Goal: Task Accomplishment & Management: Manage account settings

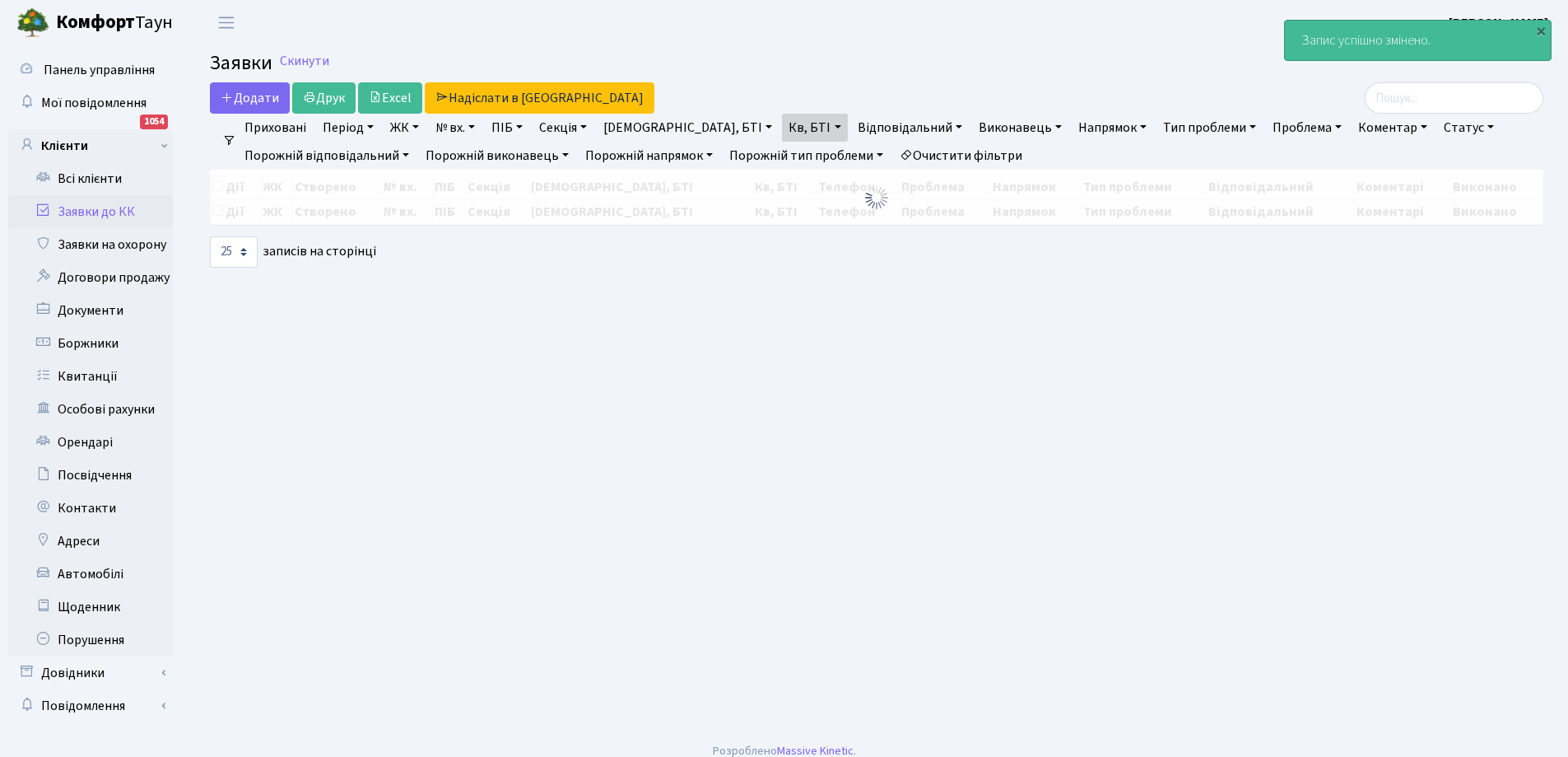
select select "25"
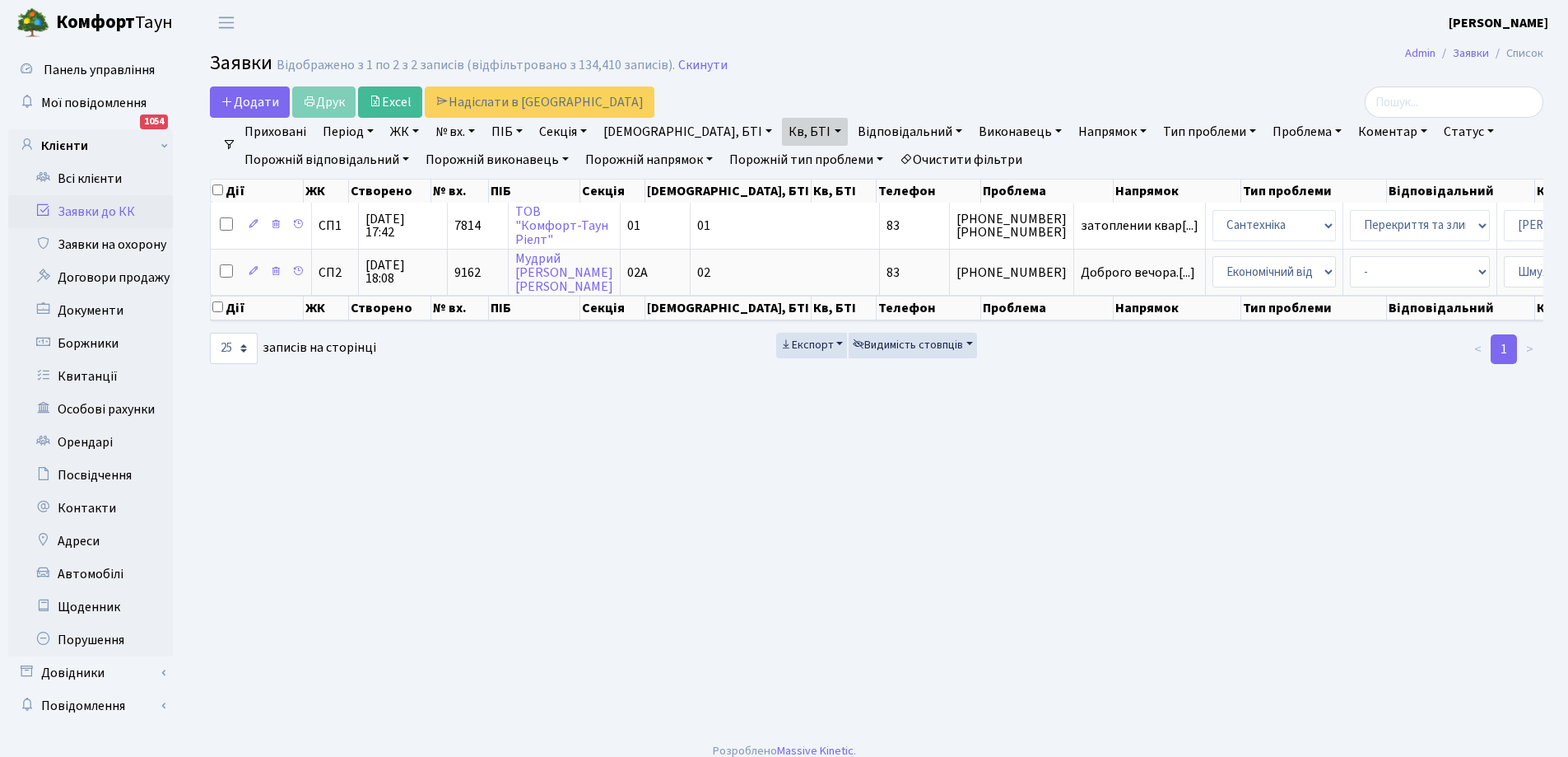
click at [782, 131] on link "Кв, БТІ" at bounding box center [815, 132] width 65 height 28
type input "3"
drag, startPoint x: 1014, startPoint y: 446, endPoint x: 1049, endPoint y: 440, distance: 35.5
click at [1014, 442] on main "Admin Заявки Список Заявки Відображено з 1 по 2 з 2 записів (відфільтровано з 1…" at bounding box center [877, 387] width 1383 height 685
click at [97, 202] on link "Заявки до КК" at bounding box center [90, 211] width 164 height 33
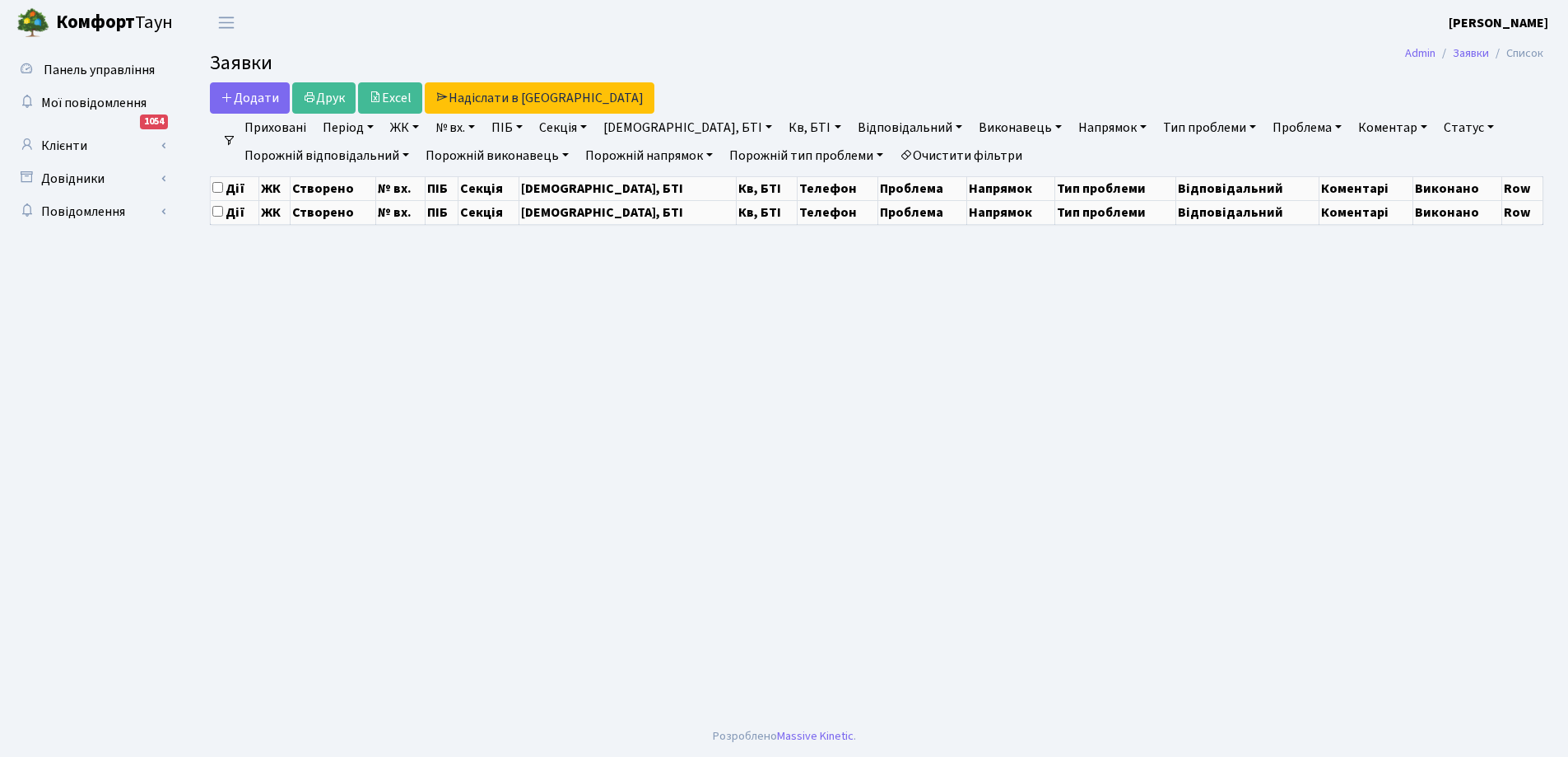
select select "25"
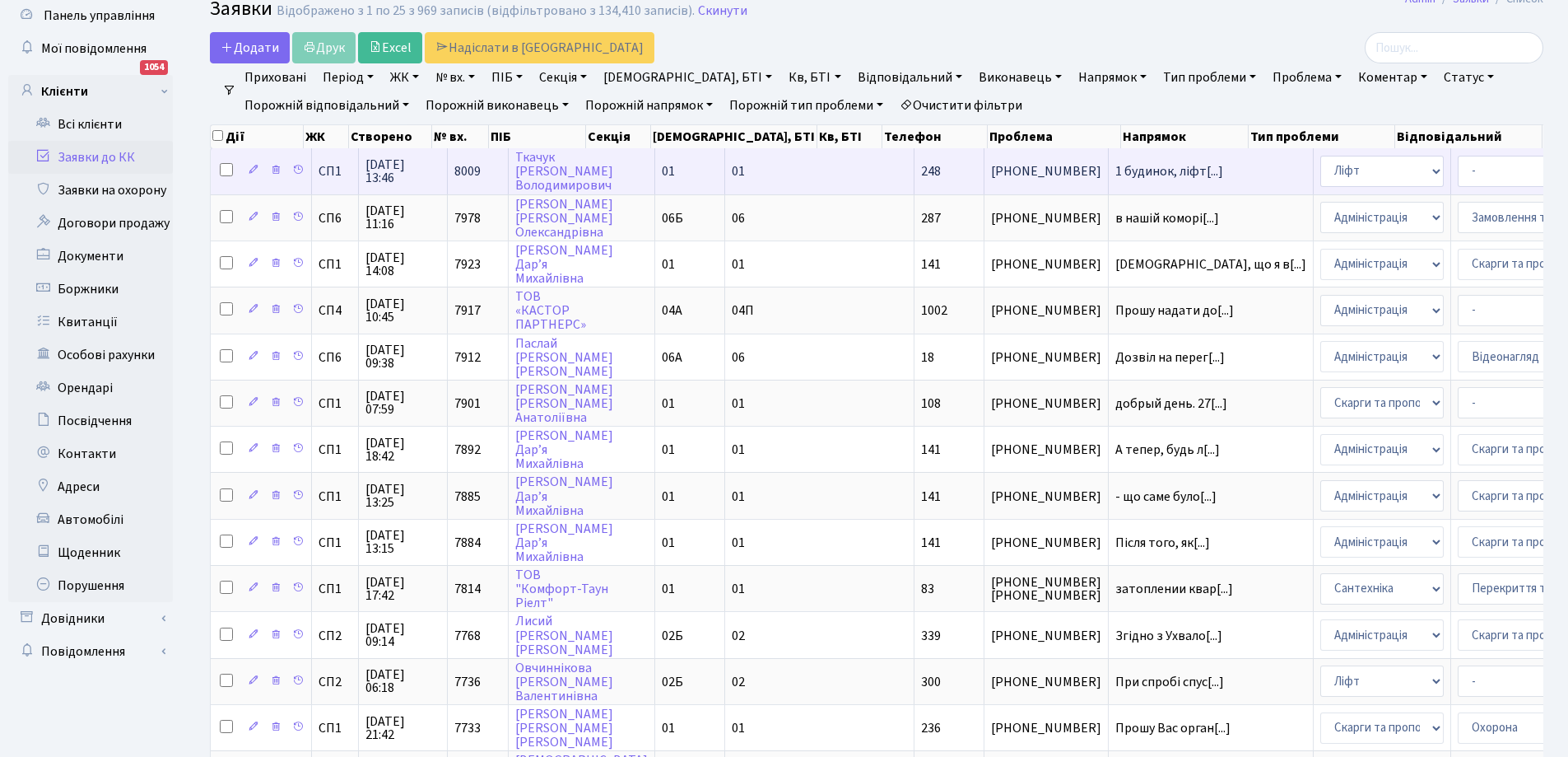
scroll to position [164, 0]
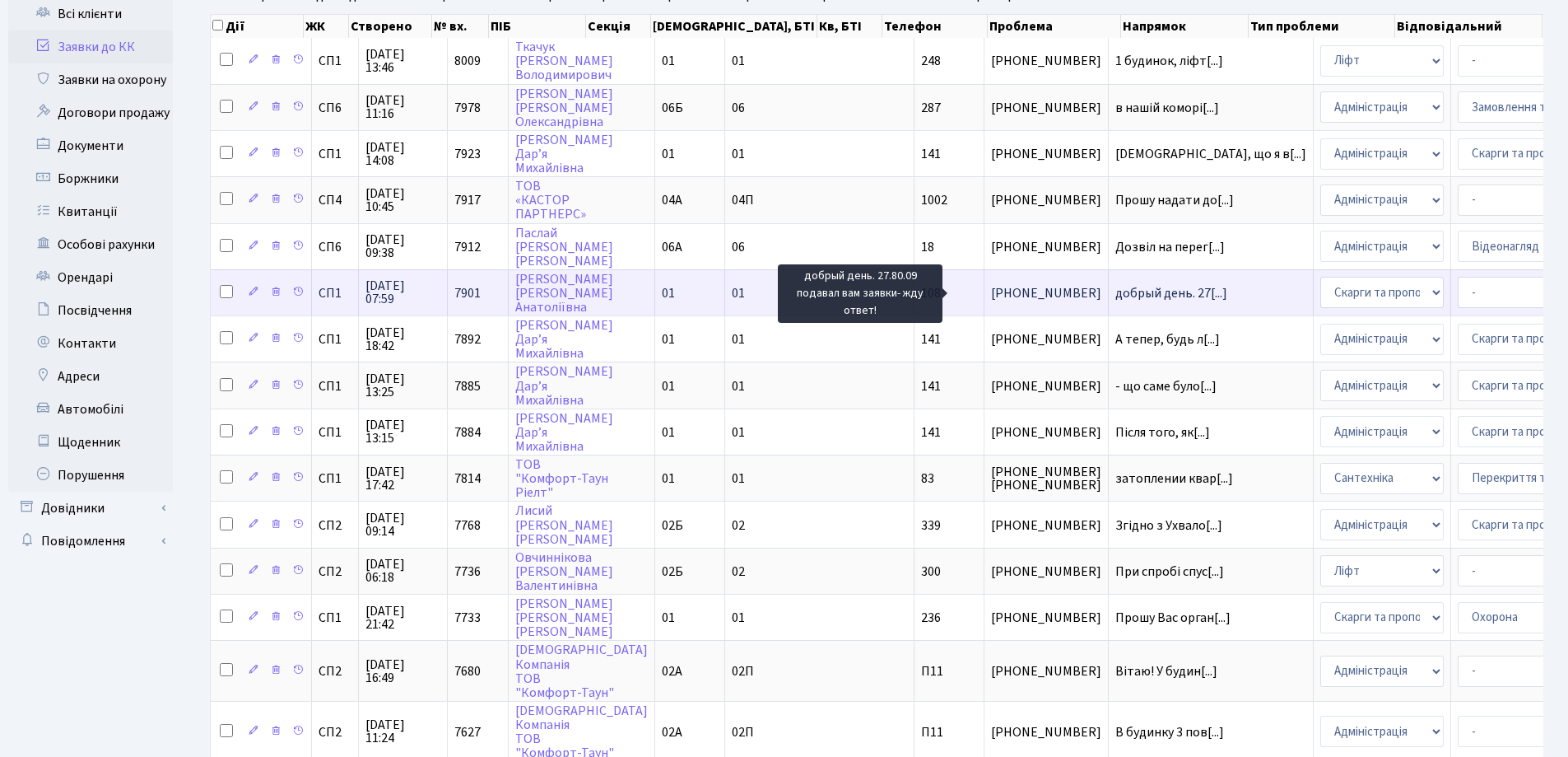
click at [1115, 297] on span "добрый день. 27[...]" at bounding box center [1171, 293] width 112 height 18
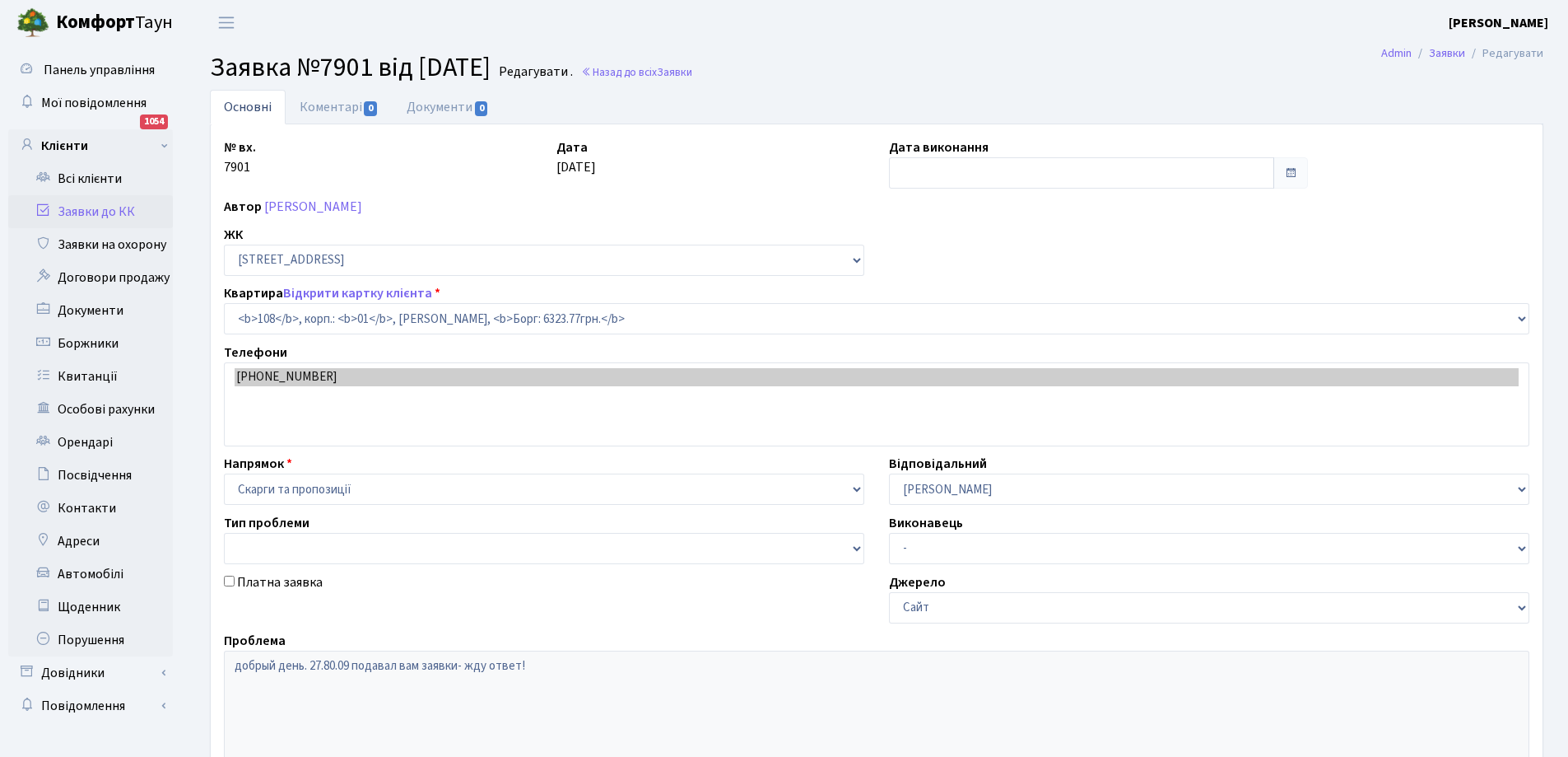
select select "20033"
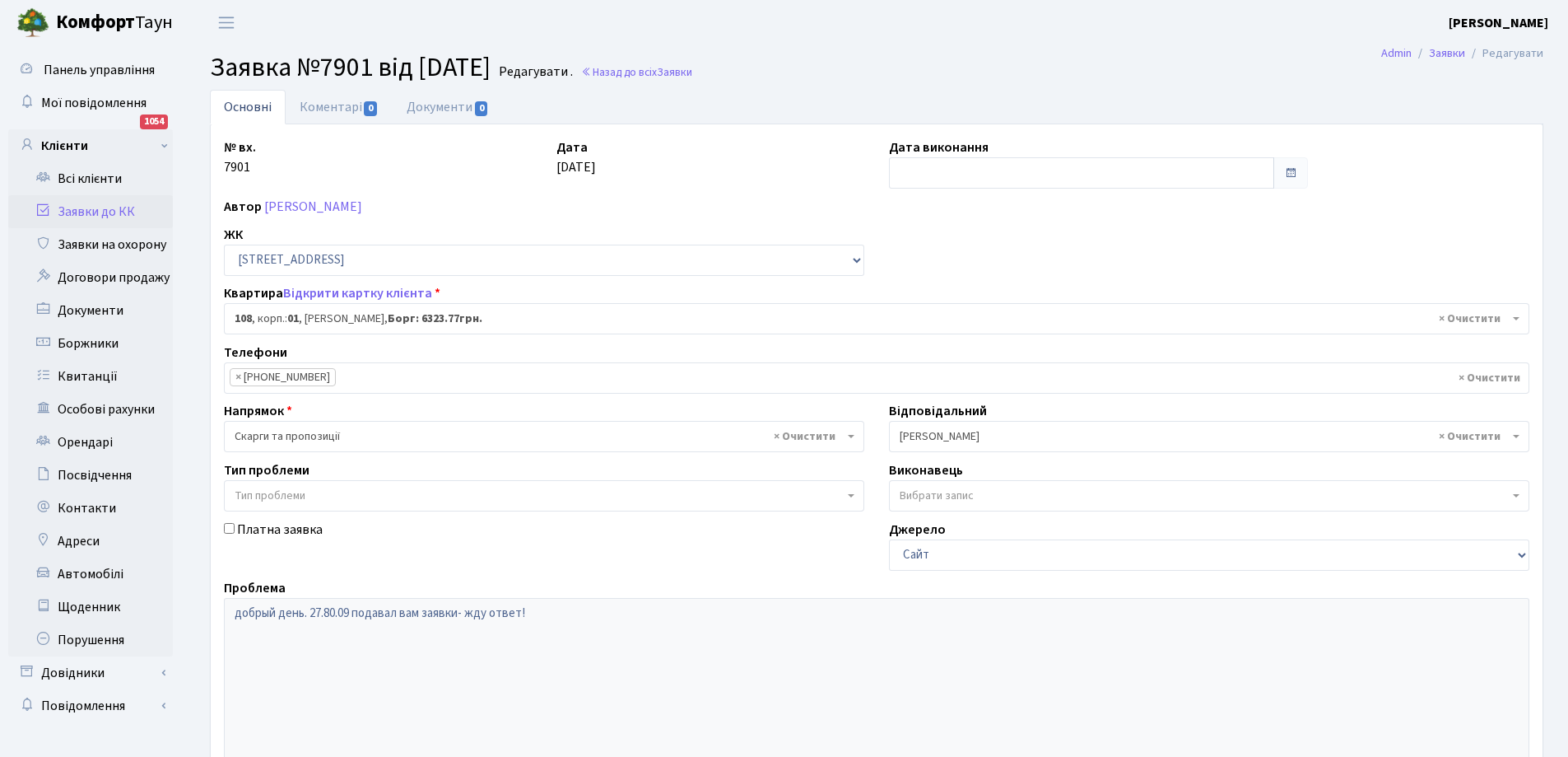
click at [88, 208] on link "Заявки до КК" at bounding box center [90, 211] width 164 height 33
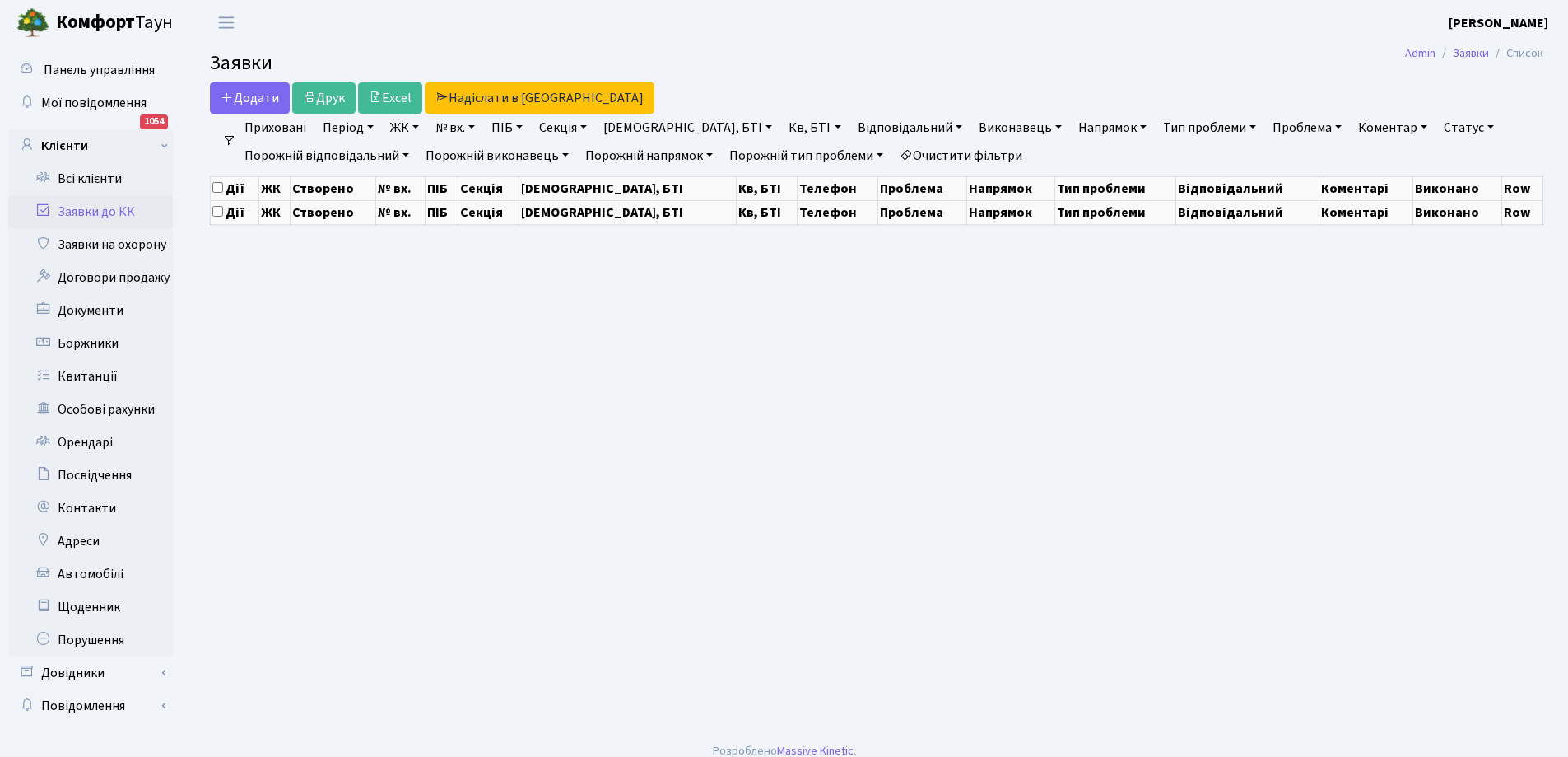
select select "25"
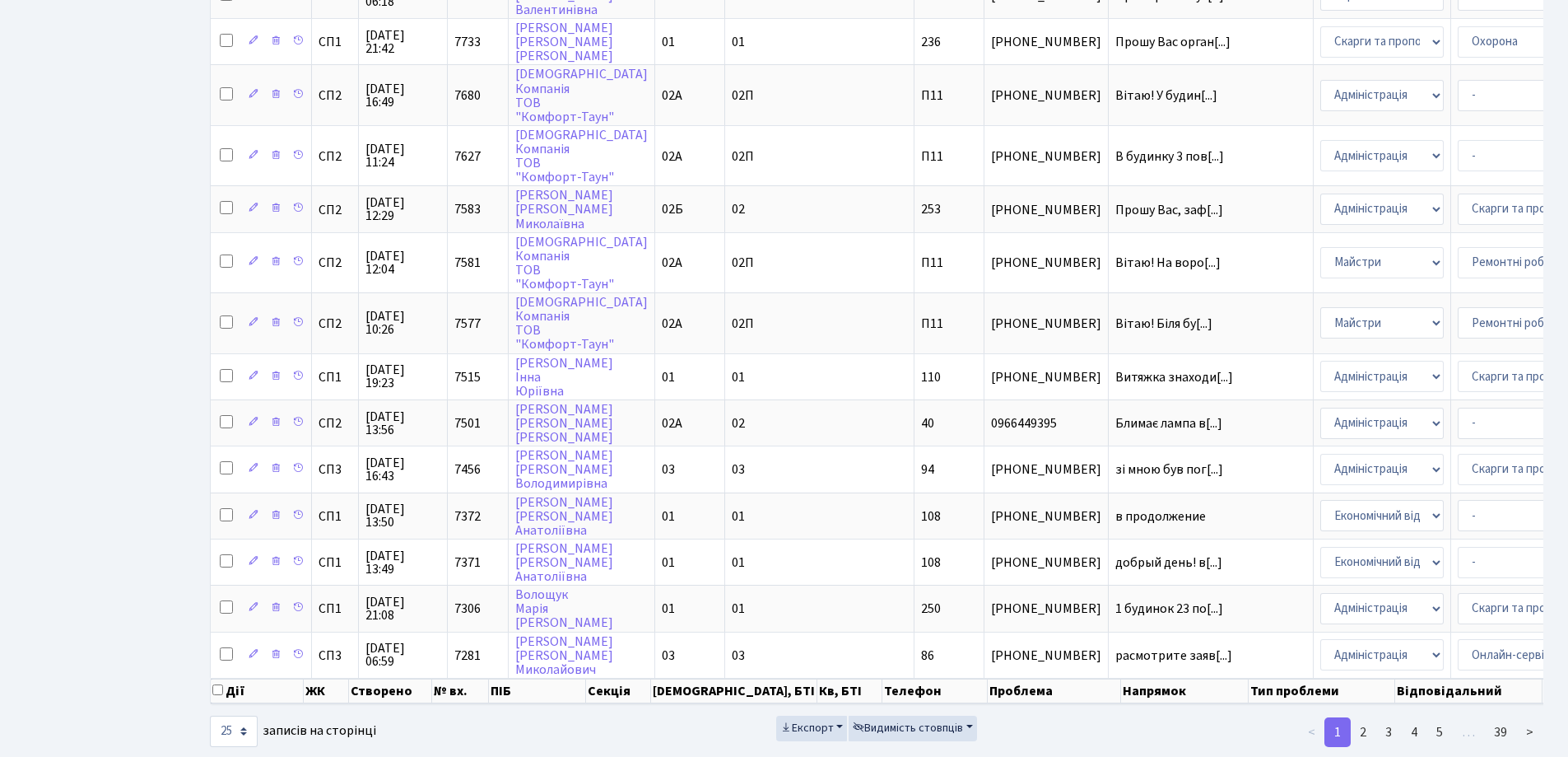
scroll to position [786, 0]
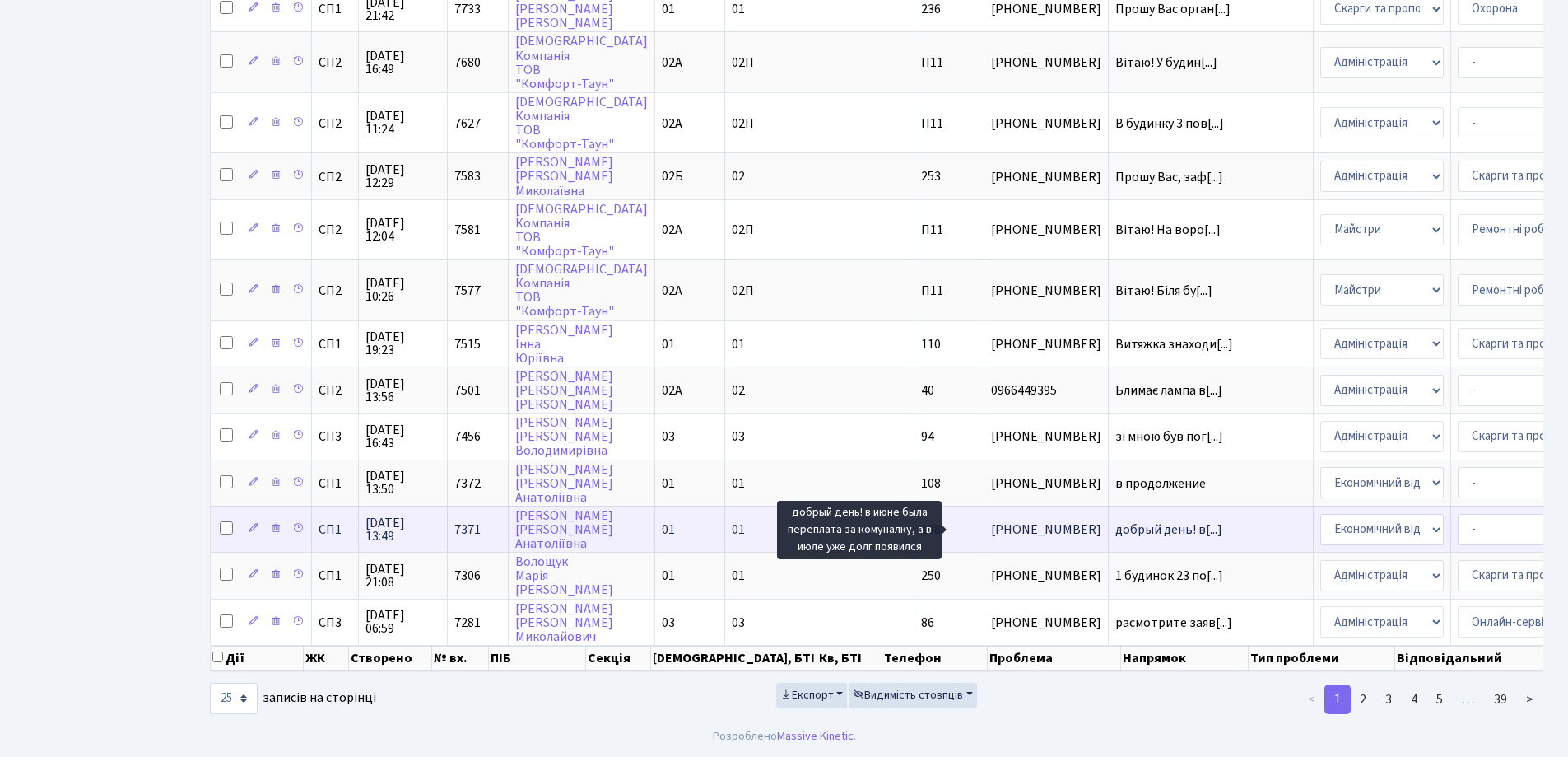
click at [1115, 521] on span "добрый день! в[...]" at bounding box center [1168, 530] width 107 height 18
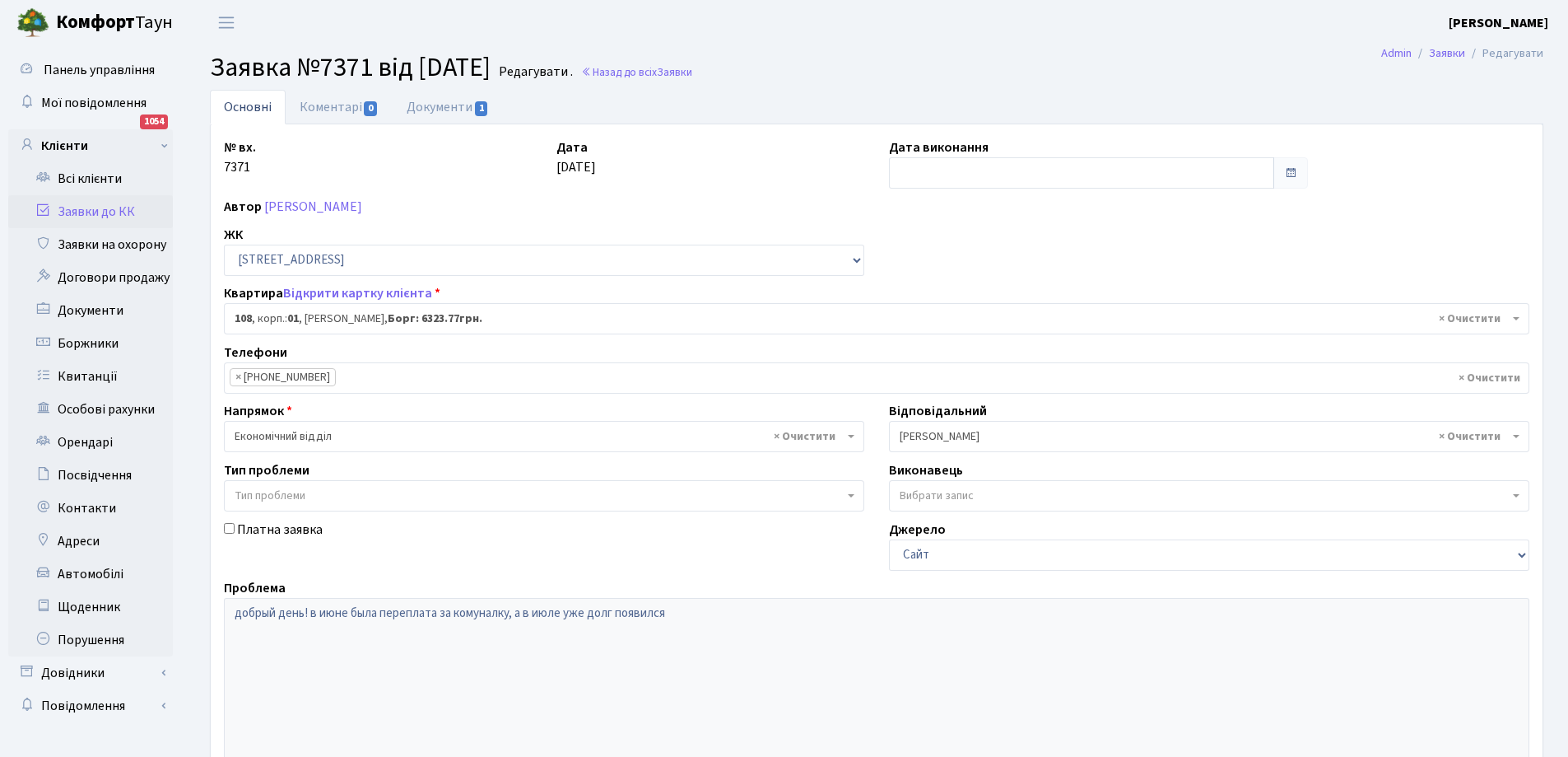
select select "20033"
click at [448, 103] on link "Документи 1" at bounding box center [447, 107] width 110 height 34
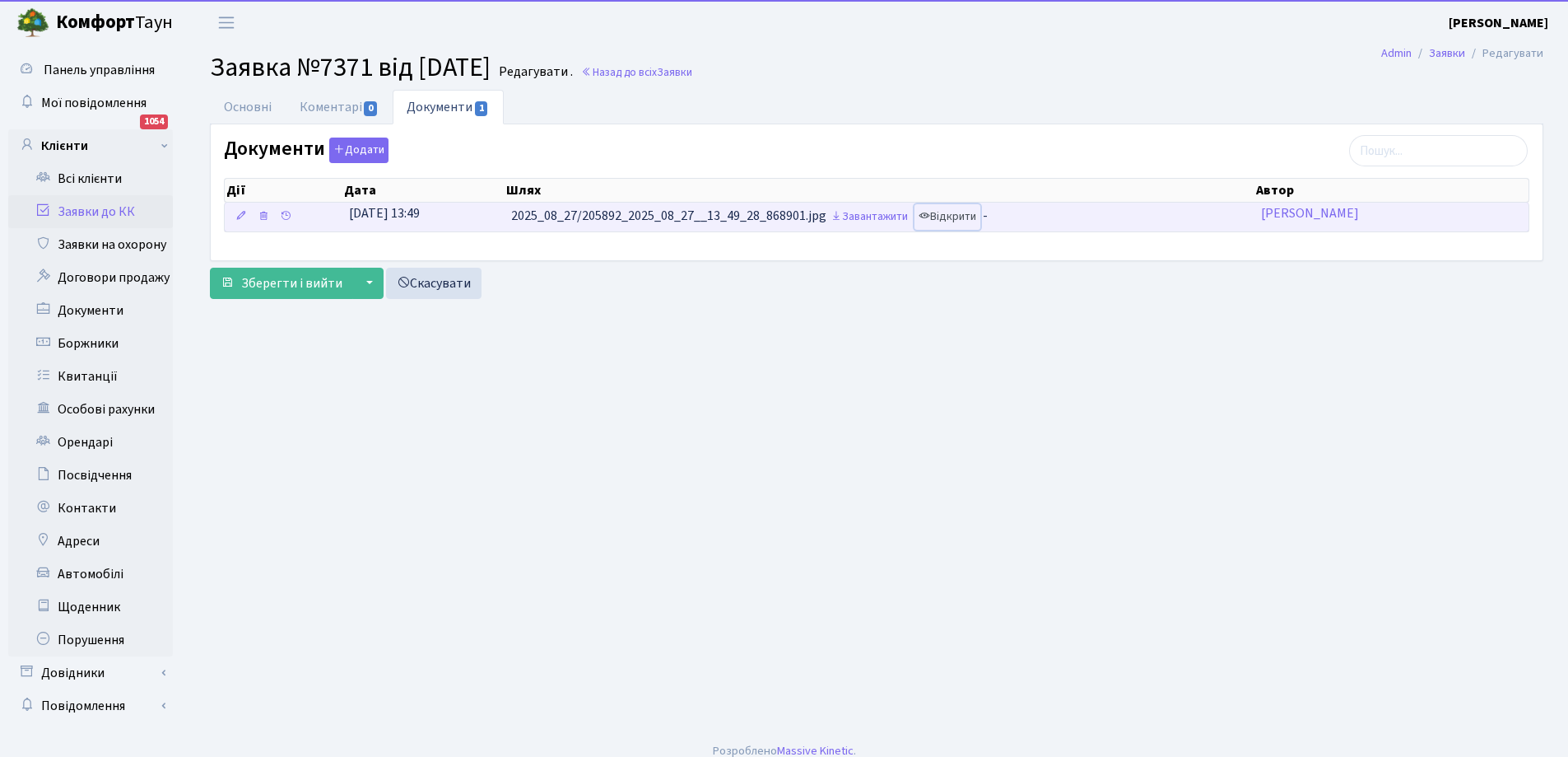
click at [950, 219] on link "Відкрити" at bounding box center [948, 217] width 66 height 26
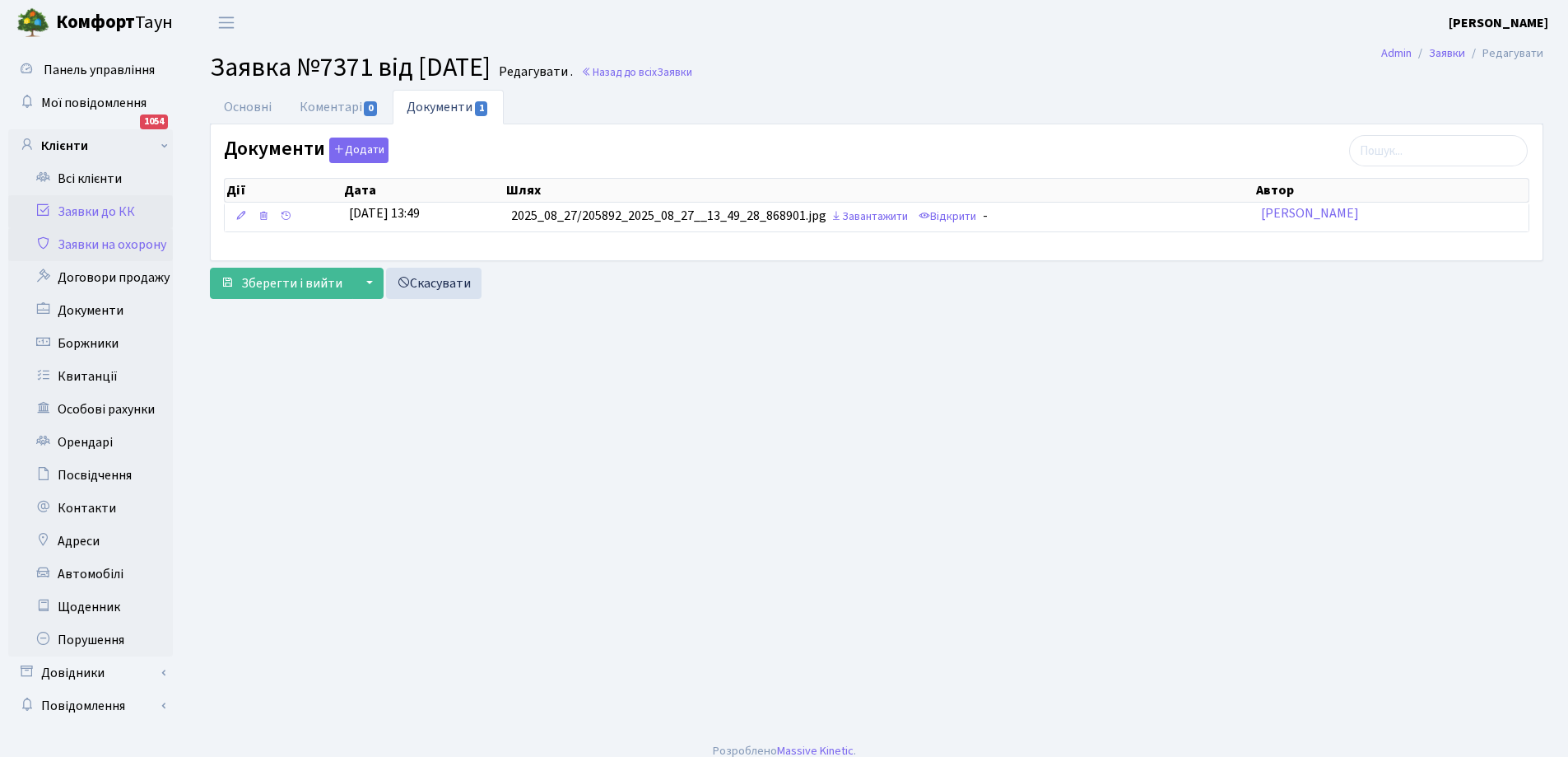
click at [119, 246] on link "Заявки на охорону" at bounding box center [90, 244] width 164 height 33
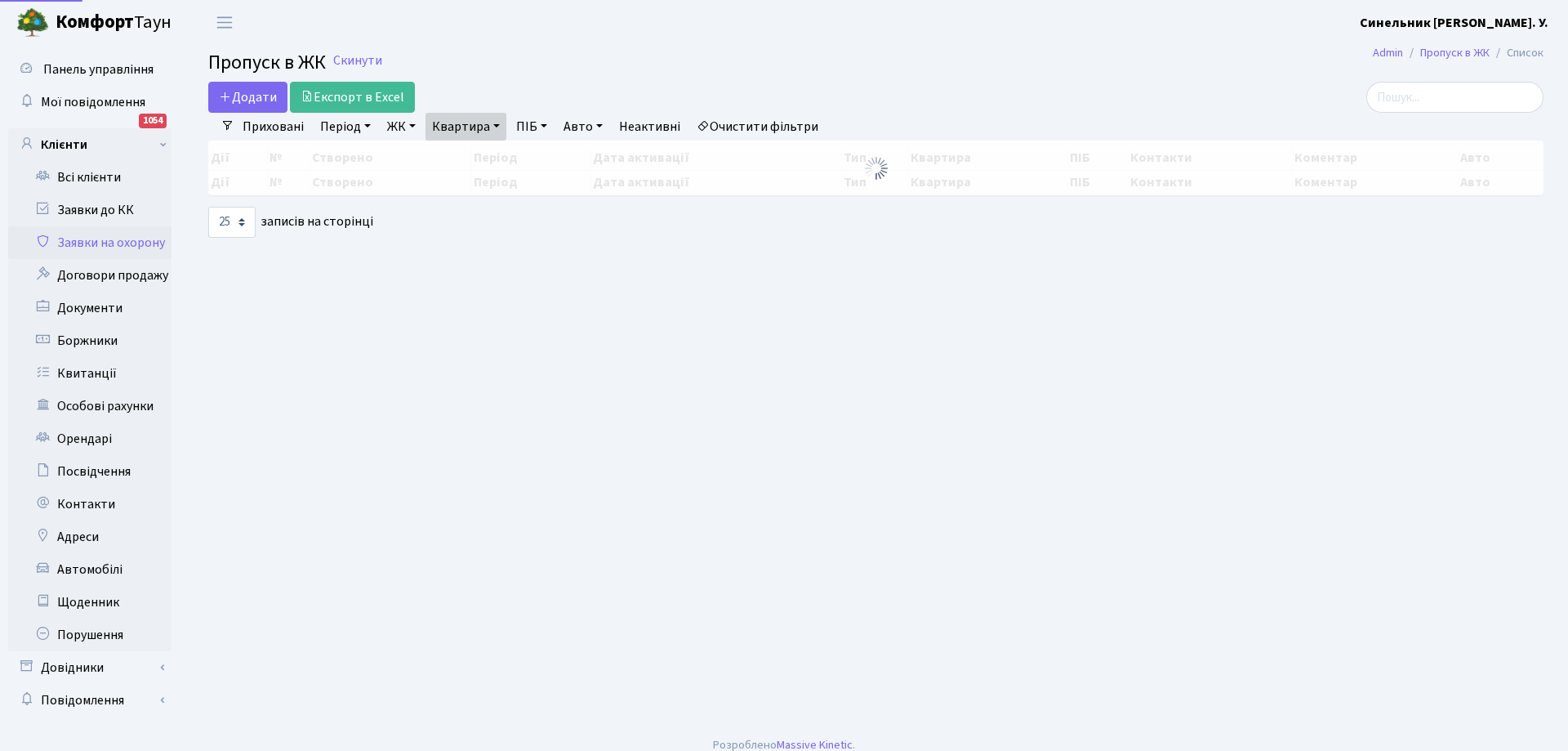
select select "25"
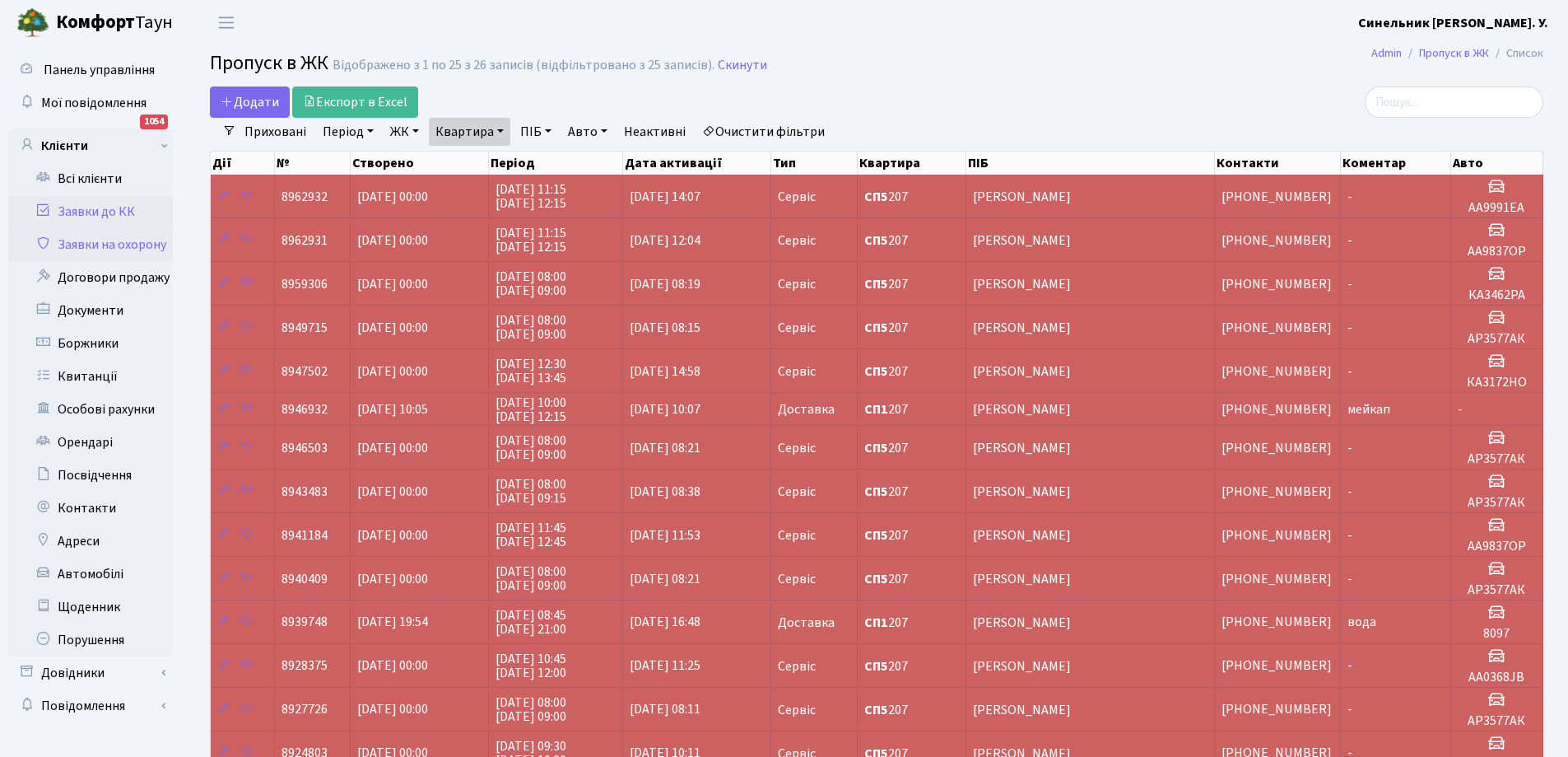
click at [82, 210] on link "Заявки до КК" at bounding box center [90, 211] width 164 height 33
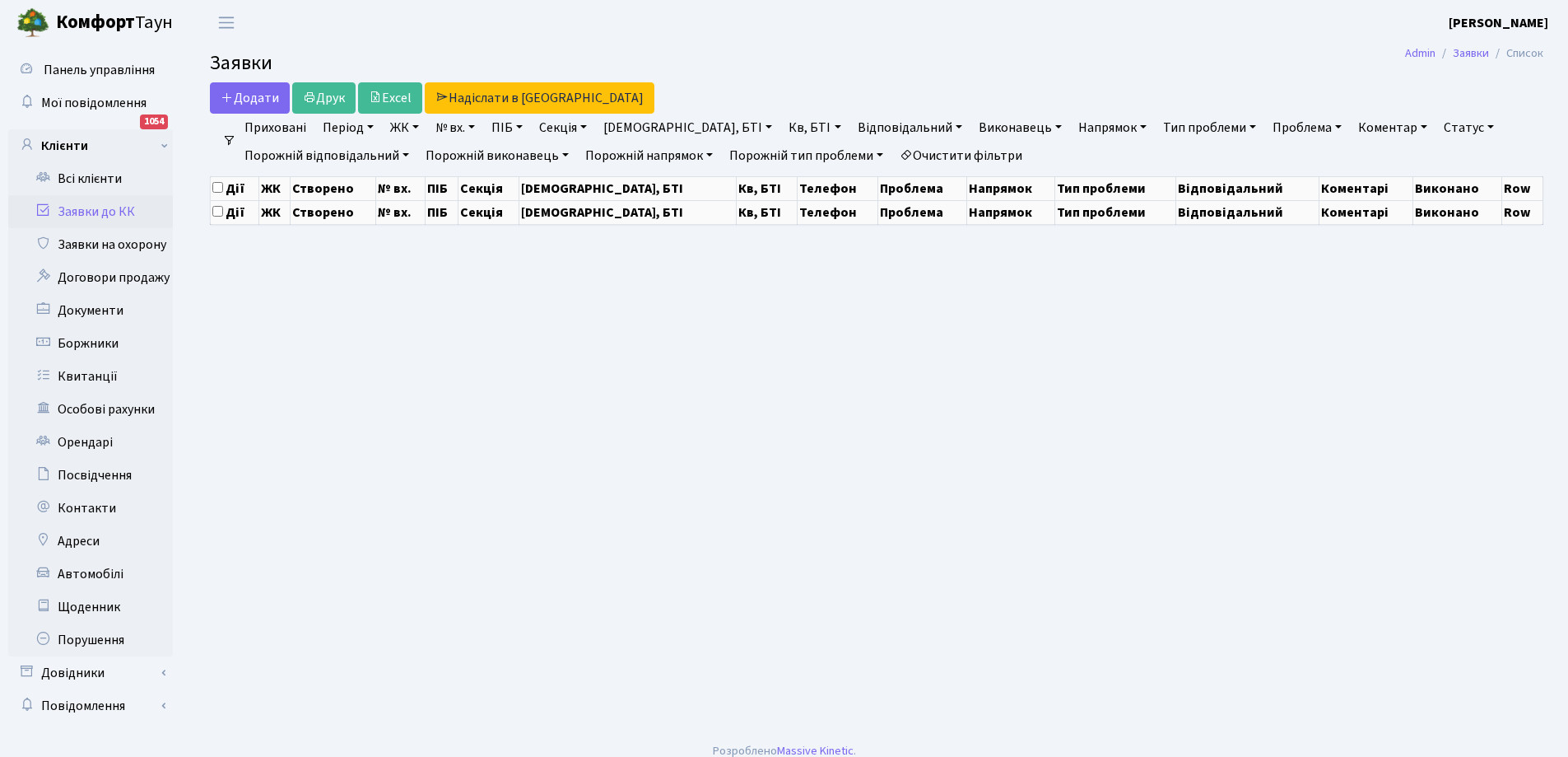
select select "25"
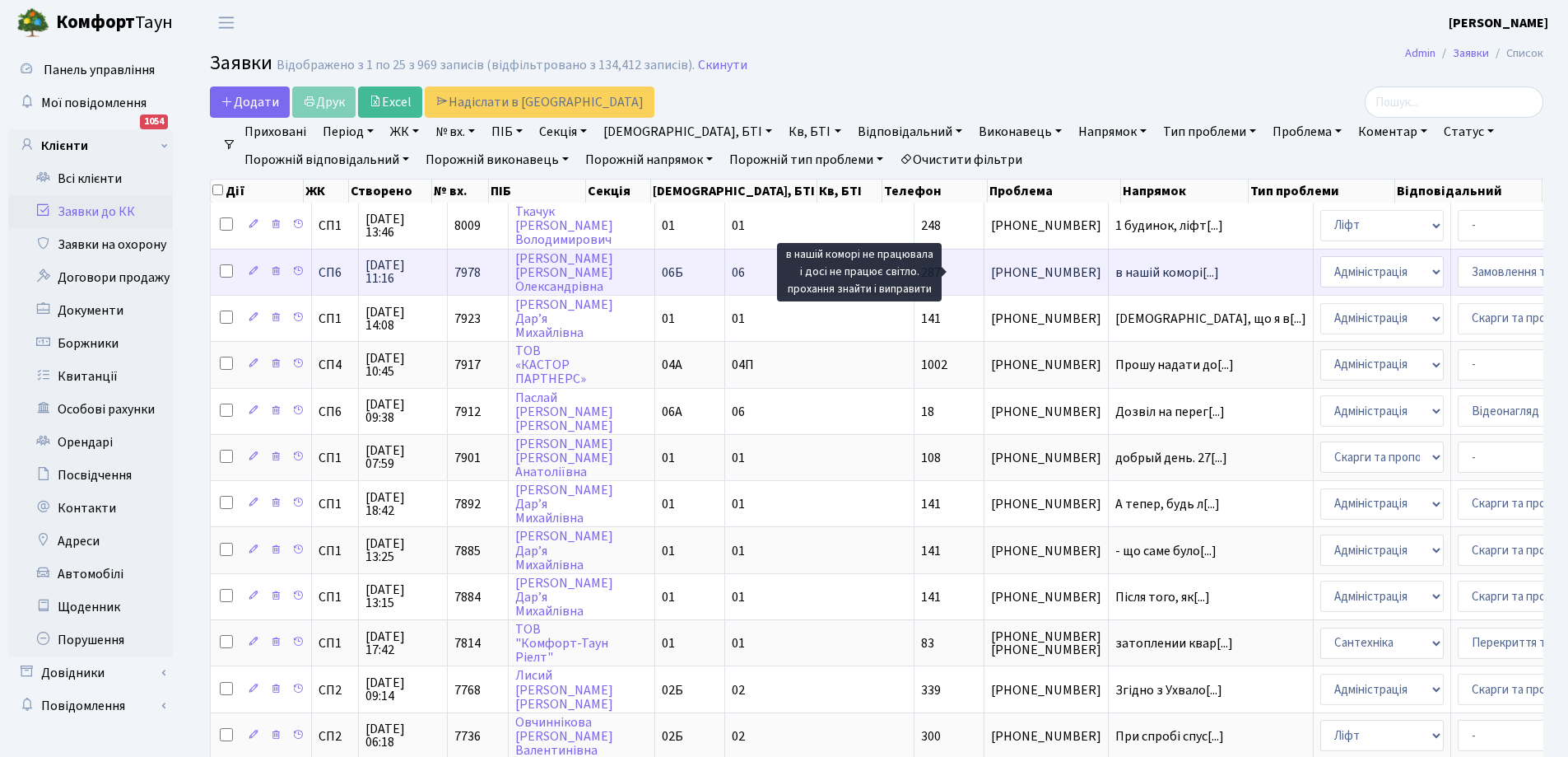
click at [1115, 271] on span "в нашій коморі[...]" at bounding box center [1167, 272] width 103 height 18
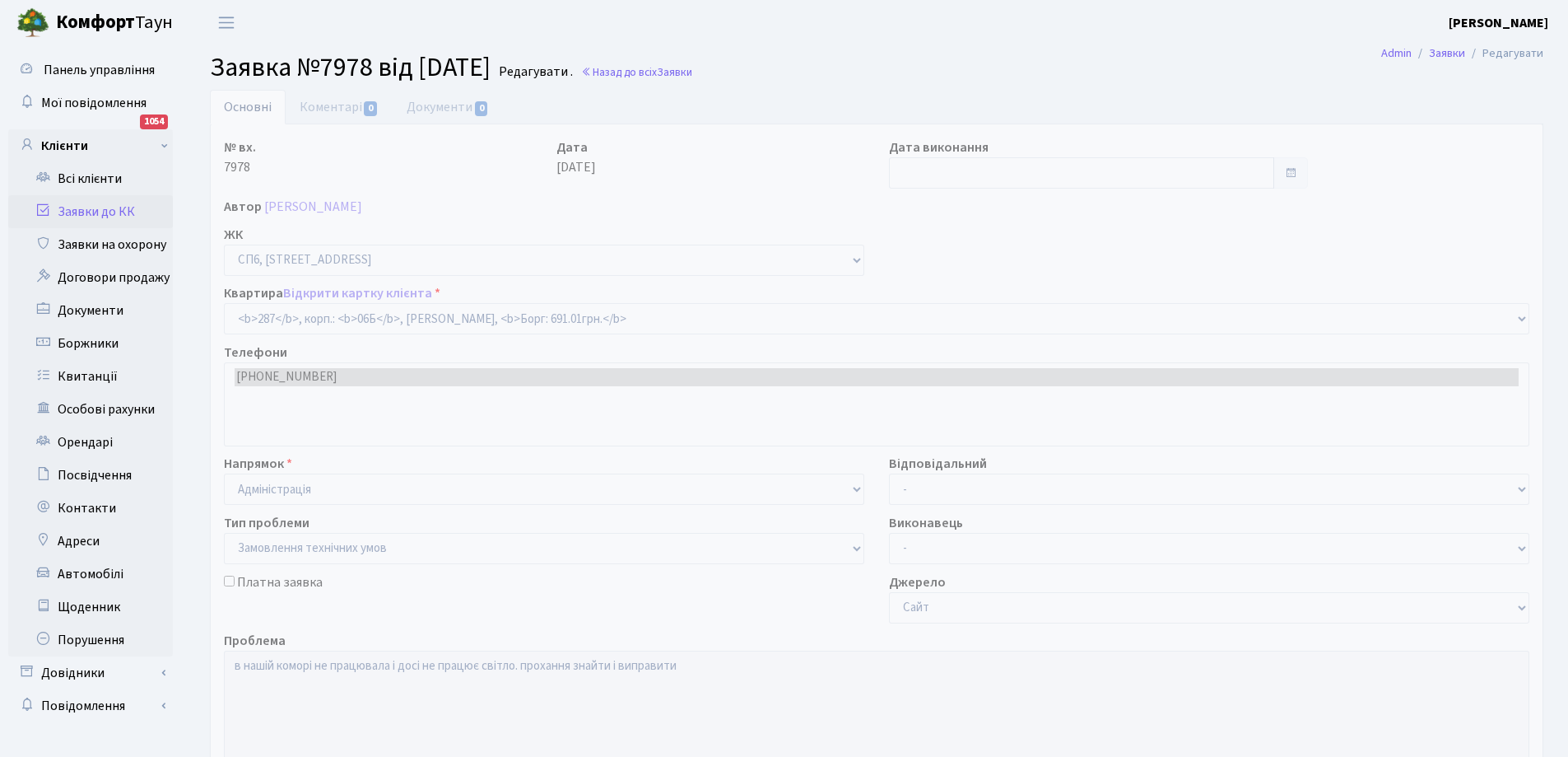
select select "21955"
select select "15"
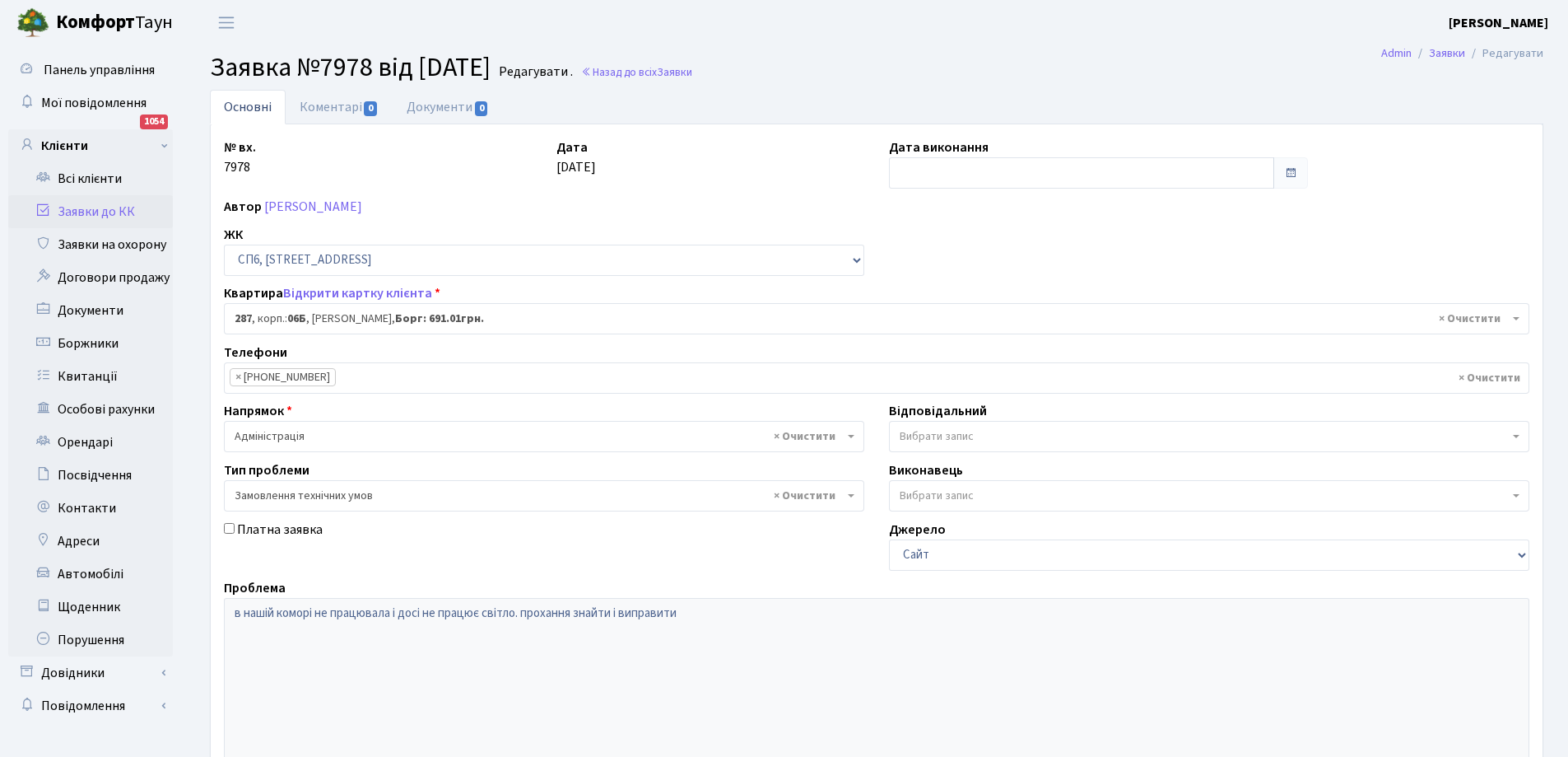
click at [92, 208] on link "Заявки до КК" at bounding box center [90, 211] width 164 height 33
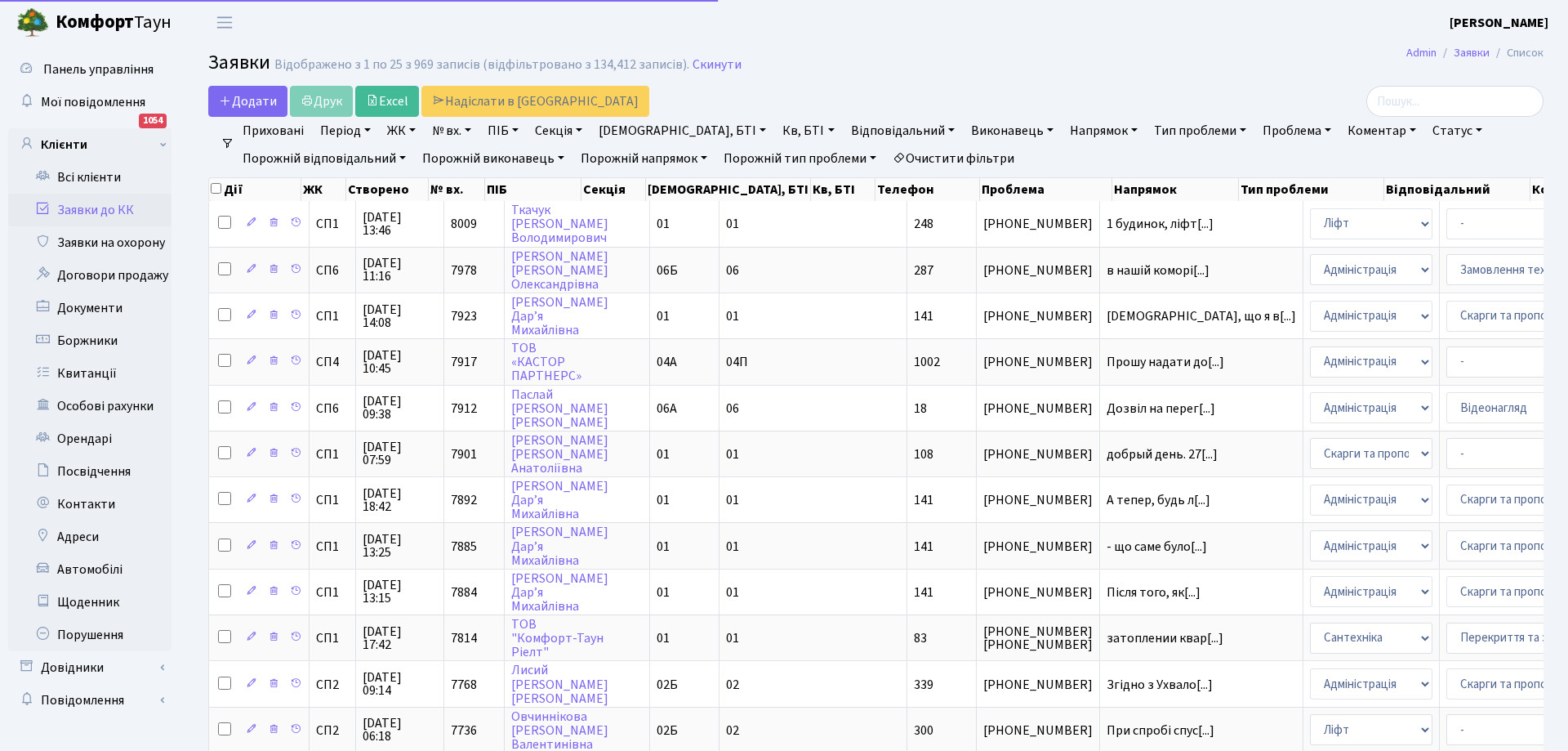
select select "25"
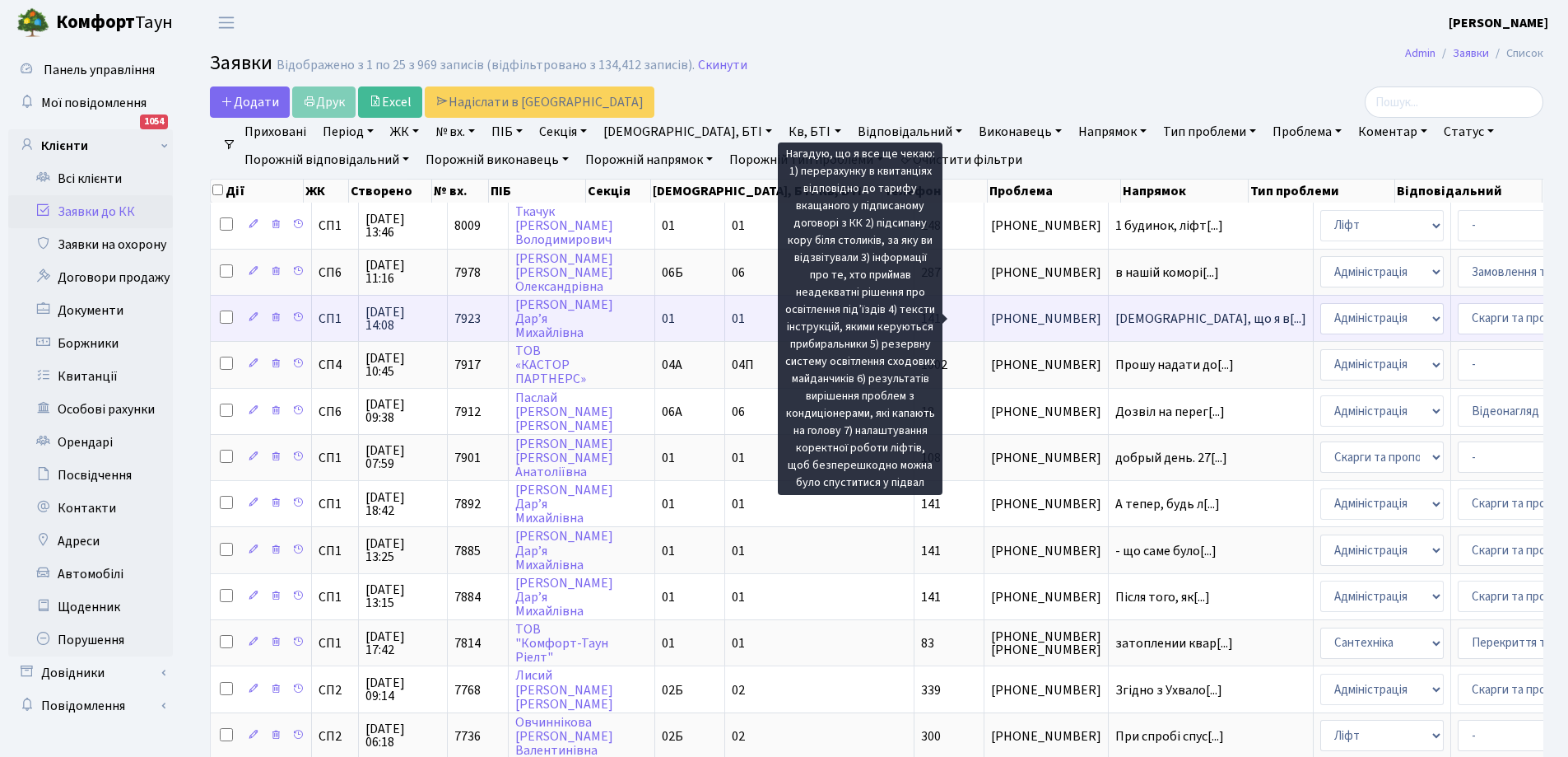
click at [1115, 315] on span "[DEMOGRAPHIC_DATA], що я в[...]" at bounding box center [1211, 318] width 191 height 18
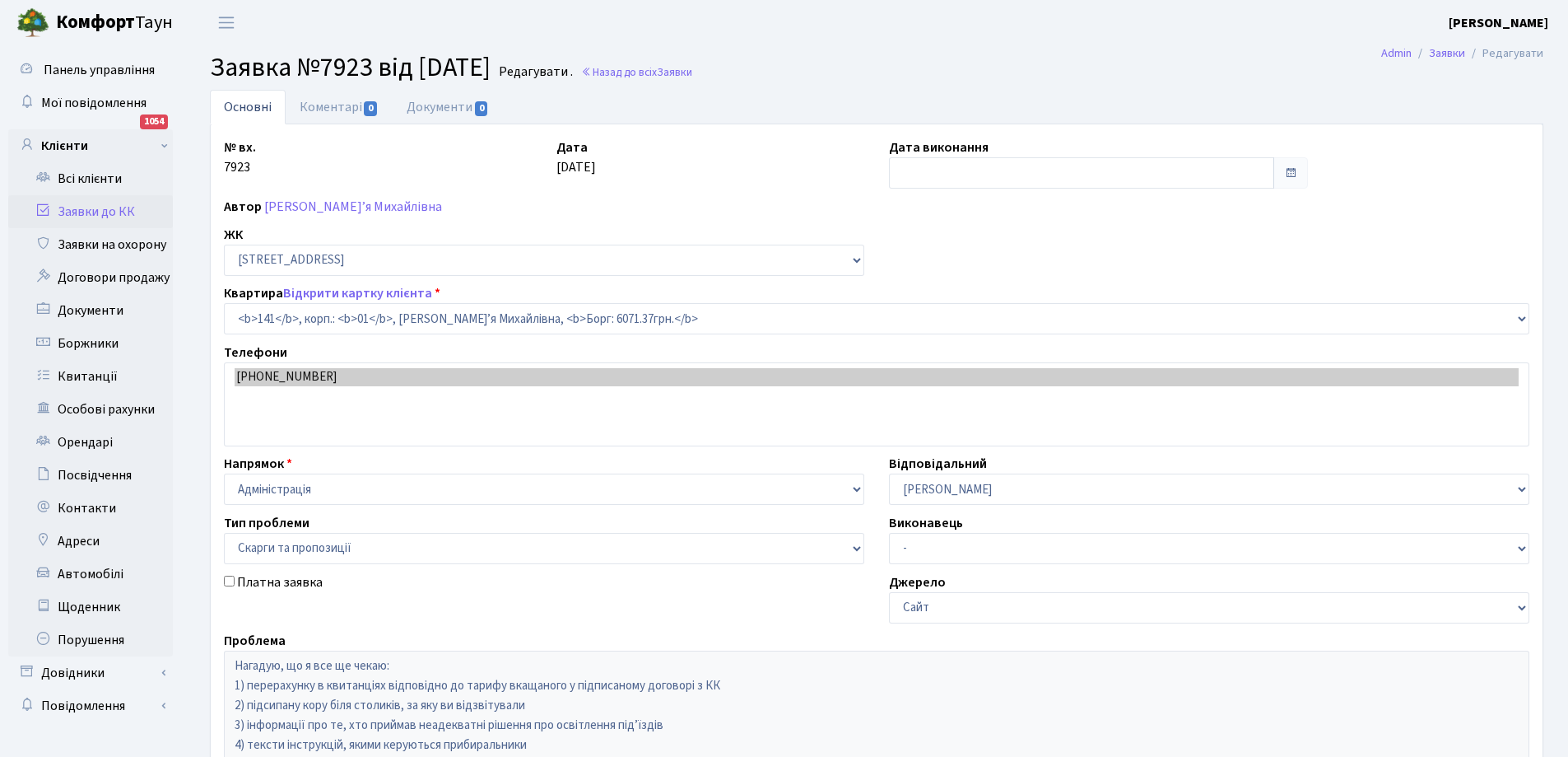
select select "20066"
select select "55"
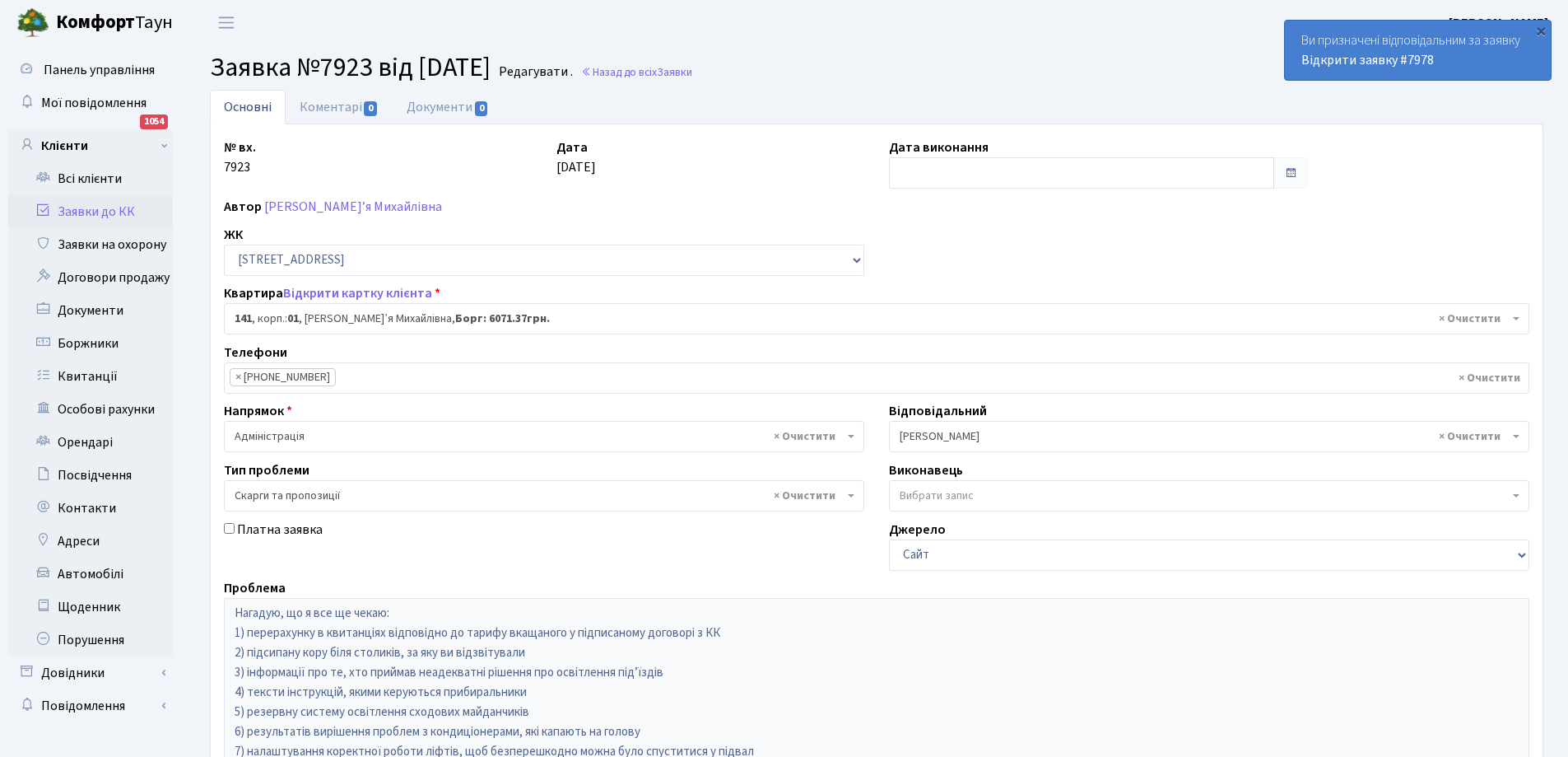
scroll to position [225, 0]
